Goal: Transaction & Acquisition: Purchase product/service

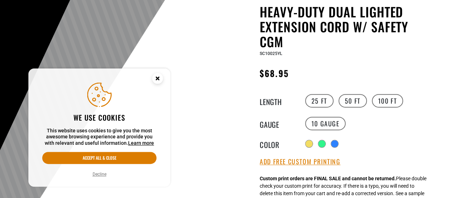
scroll to position [74, 0]
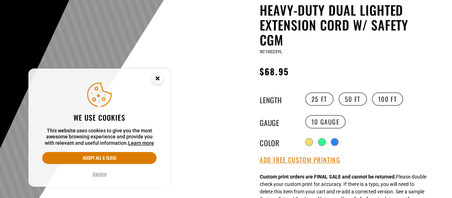
click at [157, 78] on icon "Cookie Consent" at bounding box center [157, 78] width 2 height 2
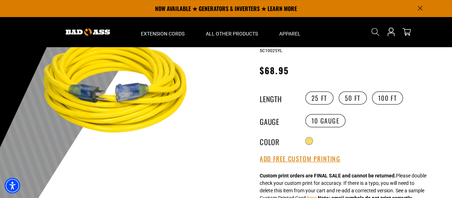
scroll to position [75, 0]
